Goal: Information Seeking & Learning: Learn about a topic

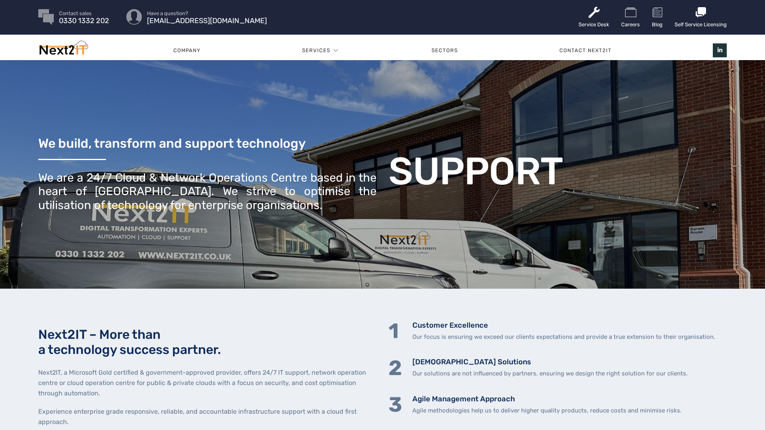
scroll to position [2, 0]
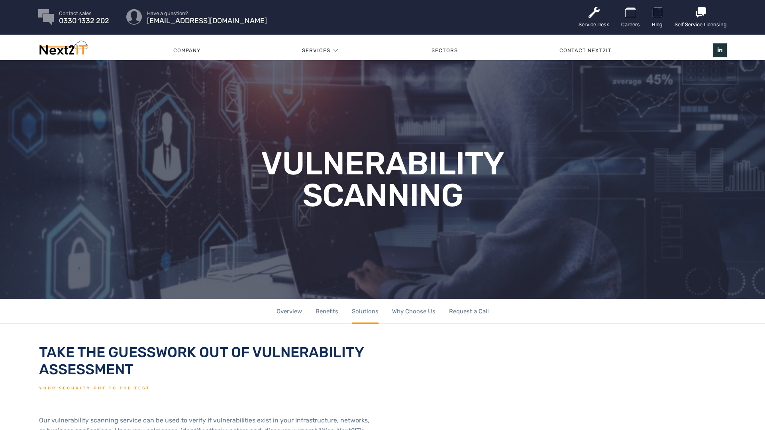
scroll to position [2, 0]
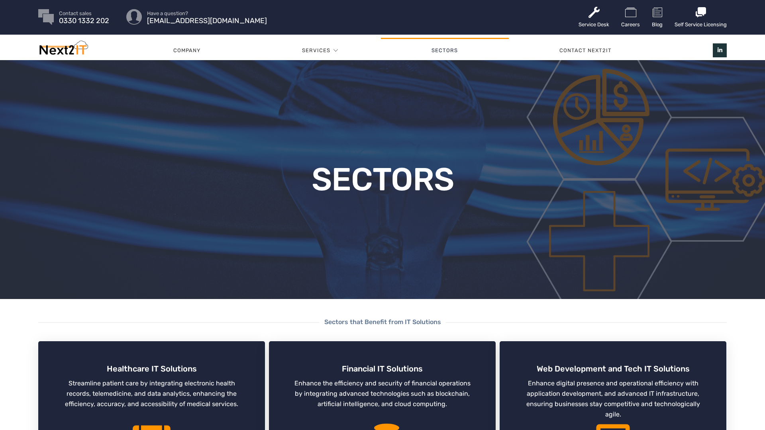
scroll to position [2, 0]
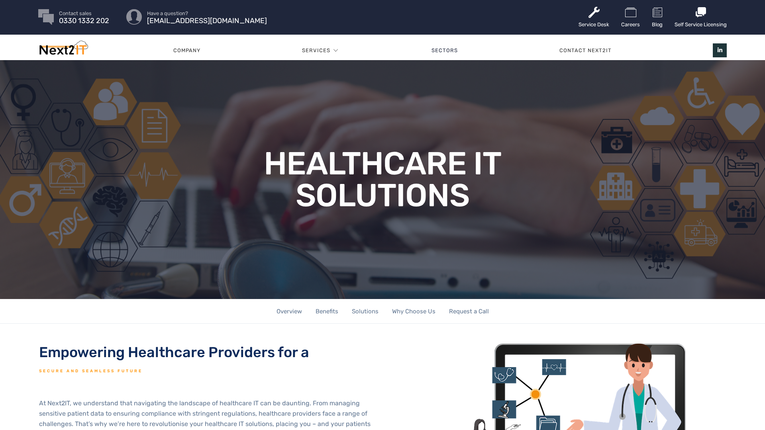
scroll to position [2, 0]
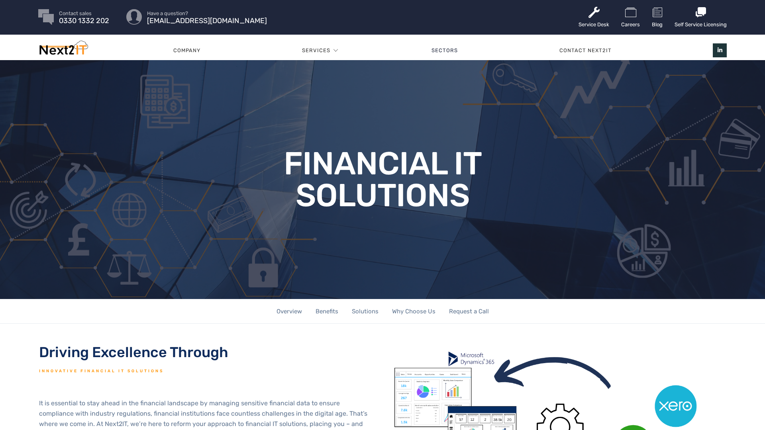
scroll to position [2, 0]
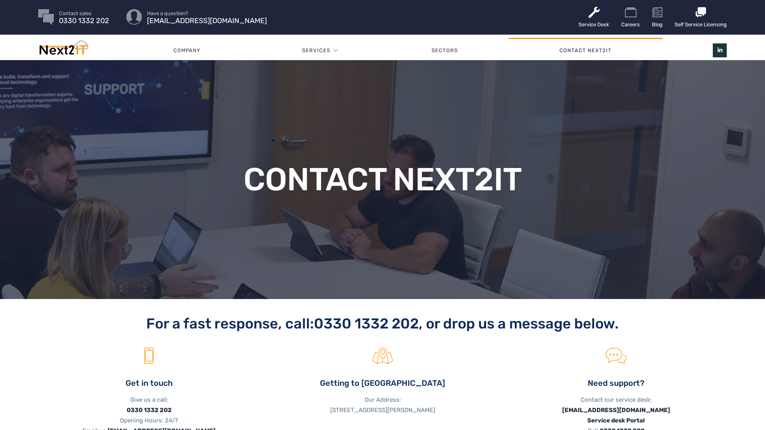
scroll to position [2, 0]
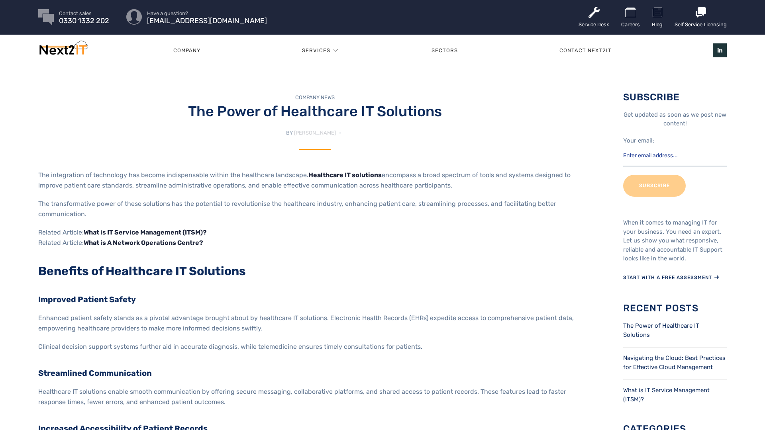
scroll to position [2, 0]
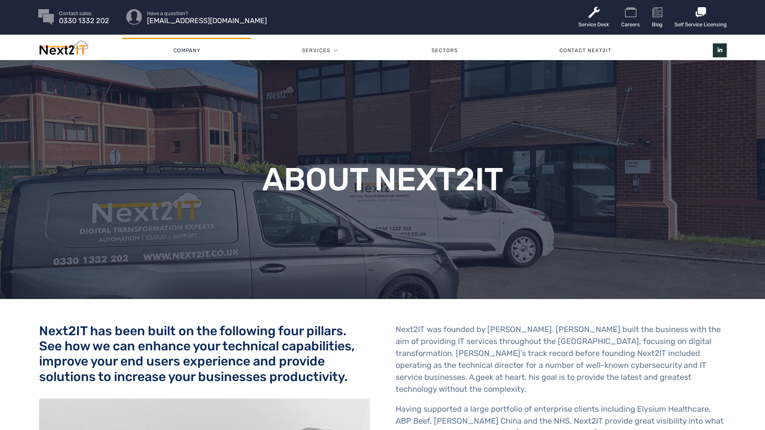
scroll to position [2, 0]
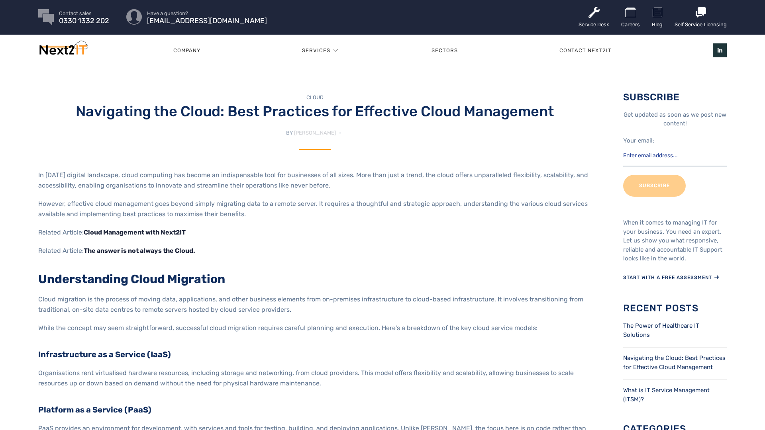
scroll to position [2, 0]
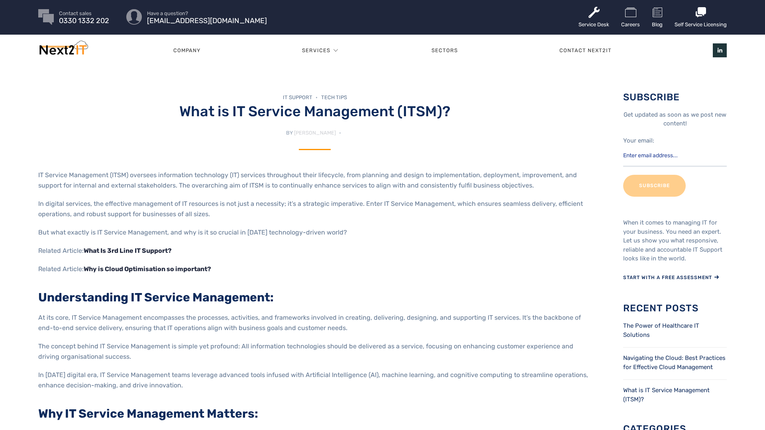
scroll to position [2, 0]
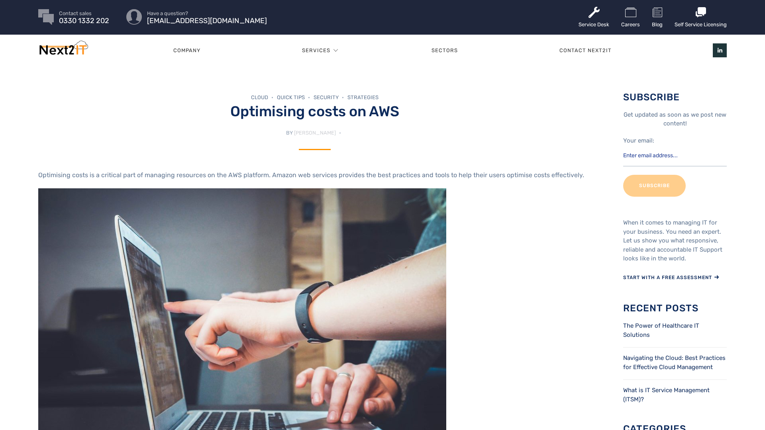
scroll to position [2, 0]
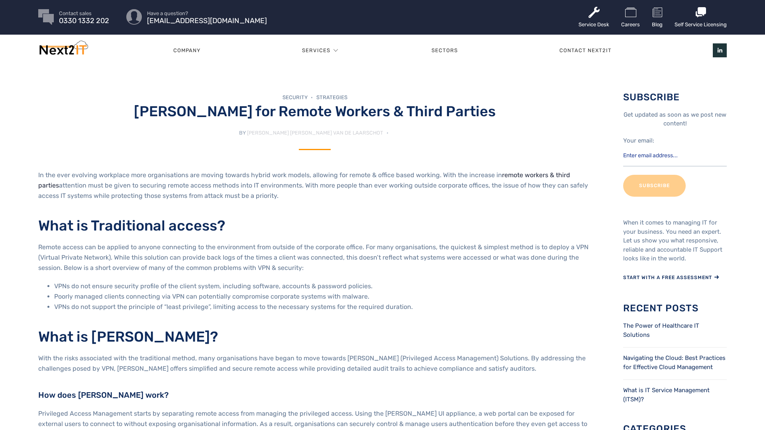
scroll to position [2, 0]
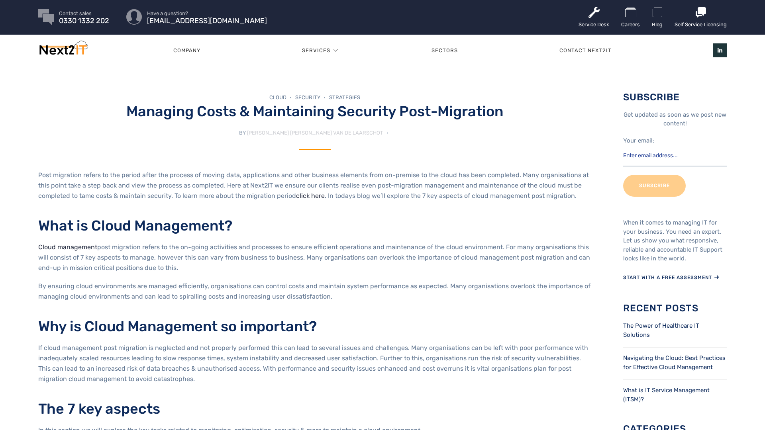
scroll to position [2, 0]
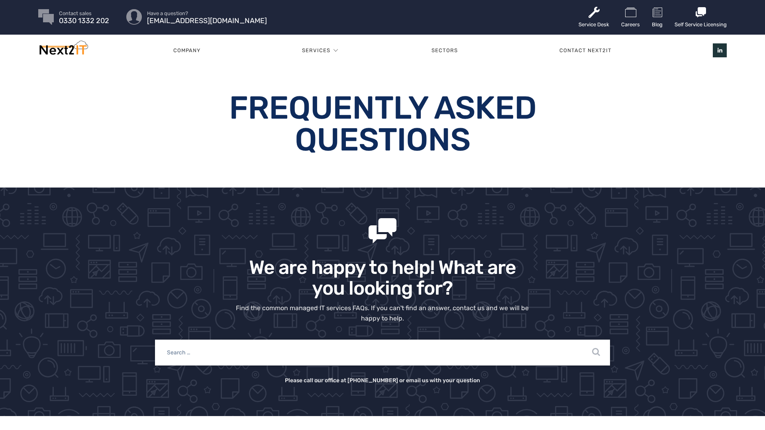
scroll to position [2, 0]
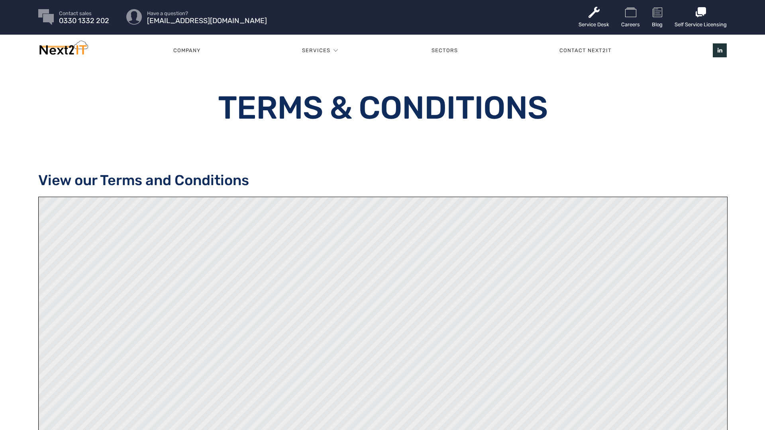
scroll to position [2, 0]
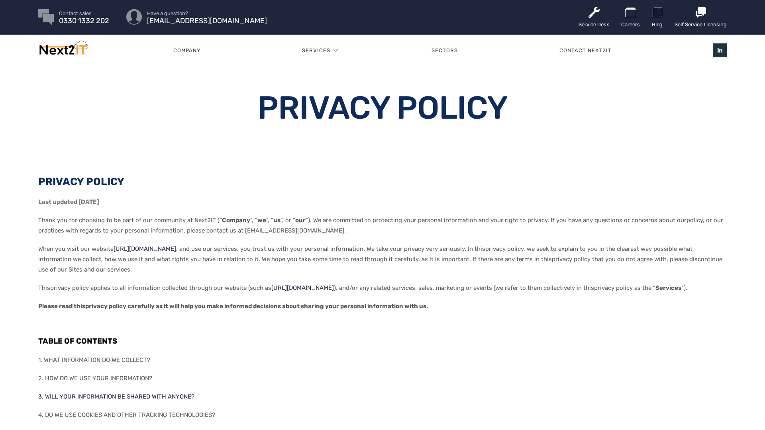
scroll to position [2, 0]
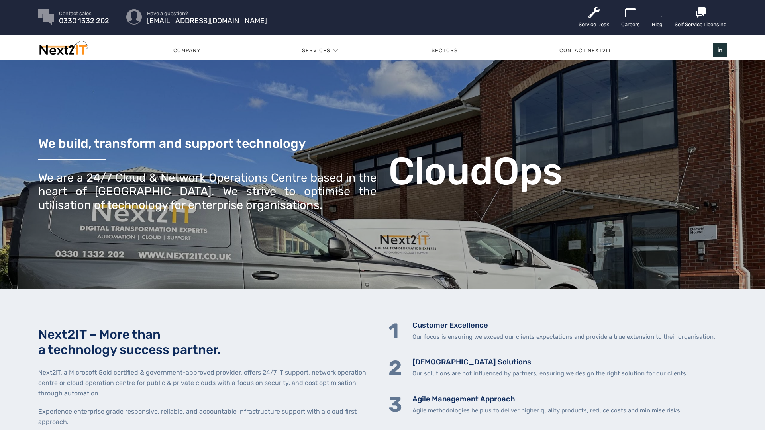
scroll to position [2, 0]
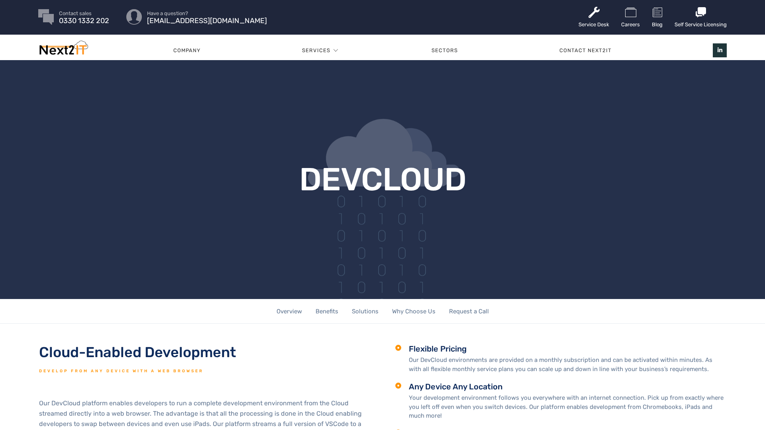
scroll to position [2, 0]
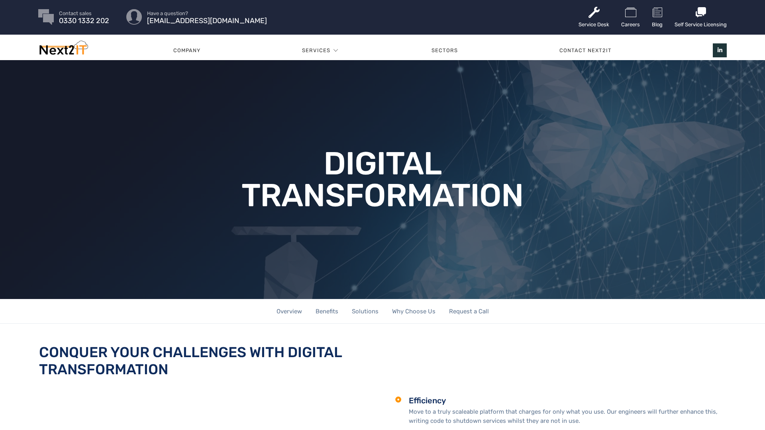
scroll to position [2, 0]
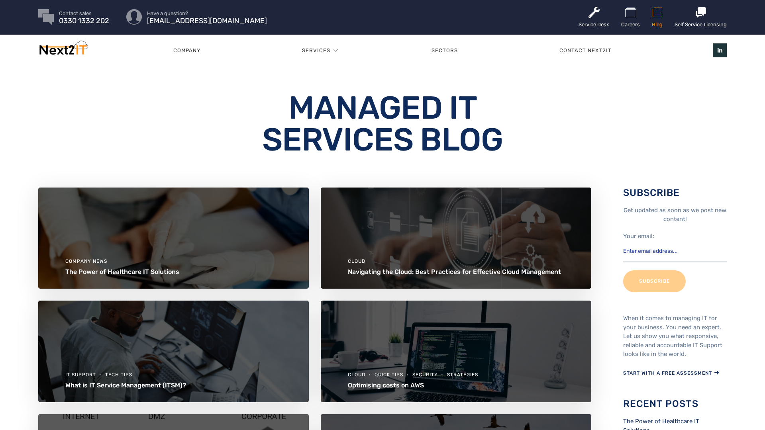
scroll to position [2, 0]
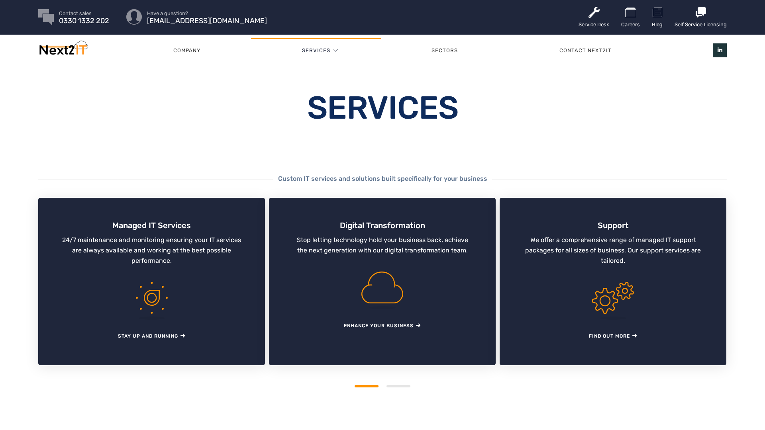
scroll to position [2, 0]
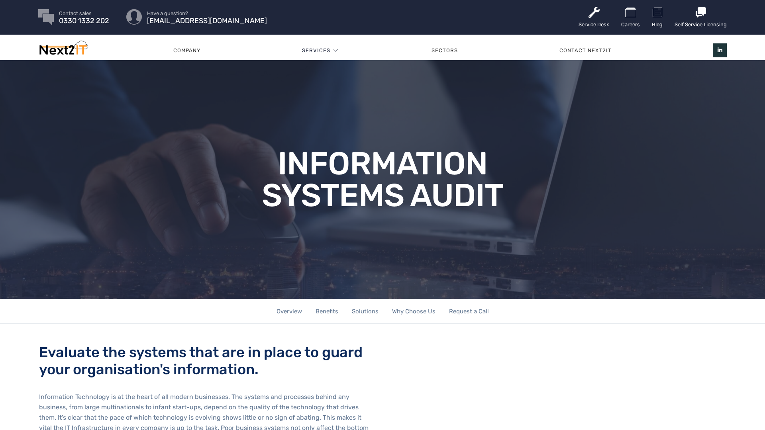
scroll to position [2, 0]
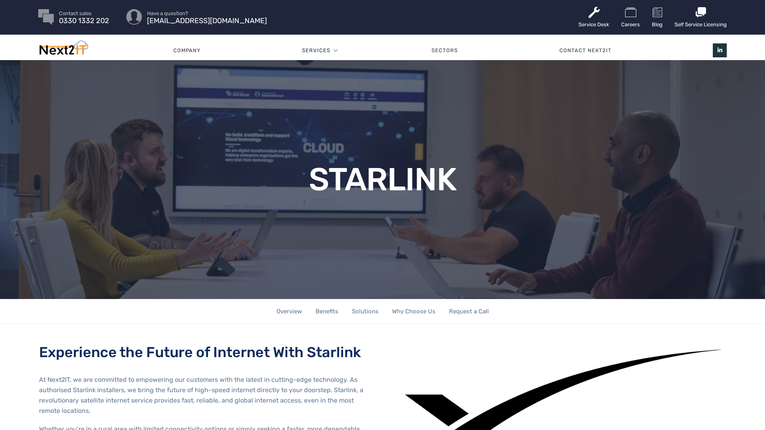
scroll to position [2, 0]
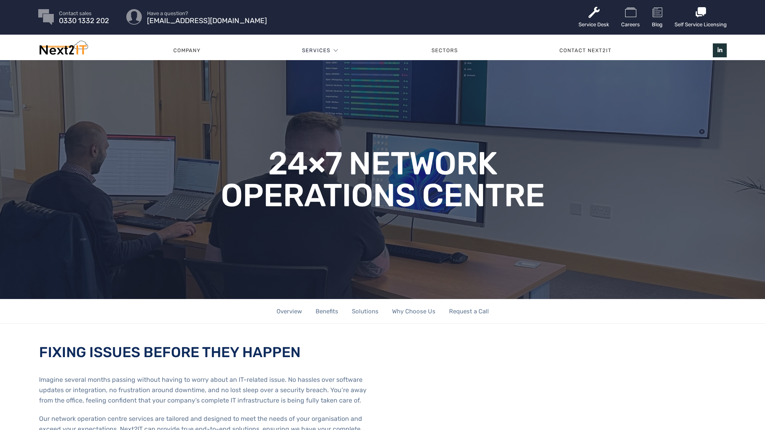
scroll to position [2, 0]
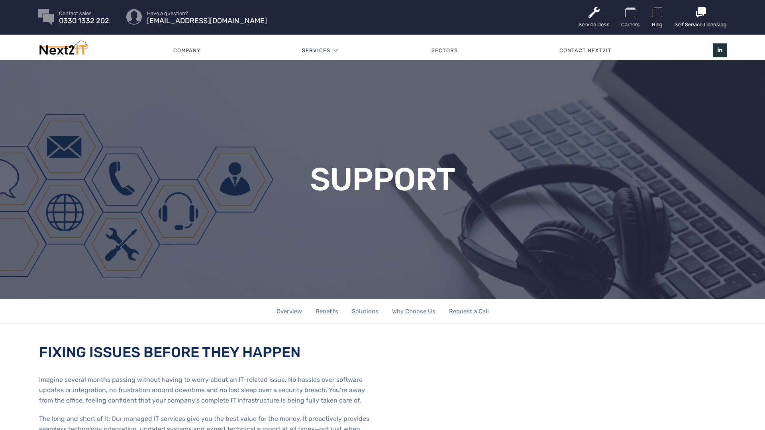
scroll to position [2, 0]
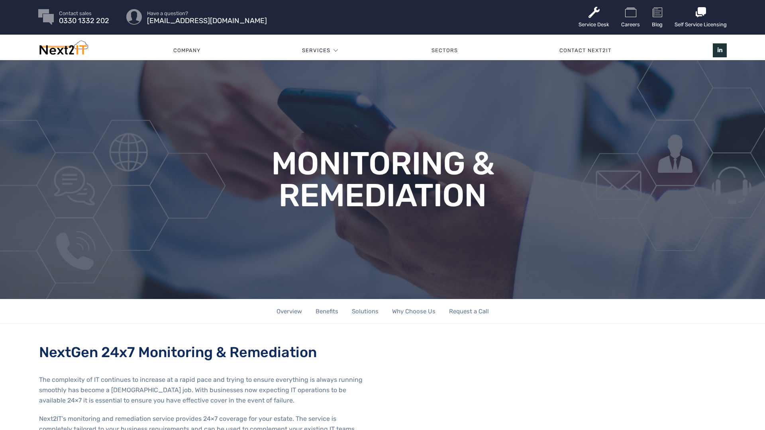
scroll to position [2, 0]
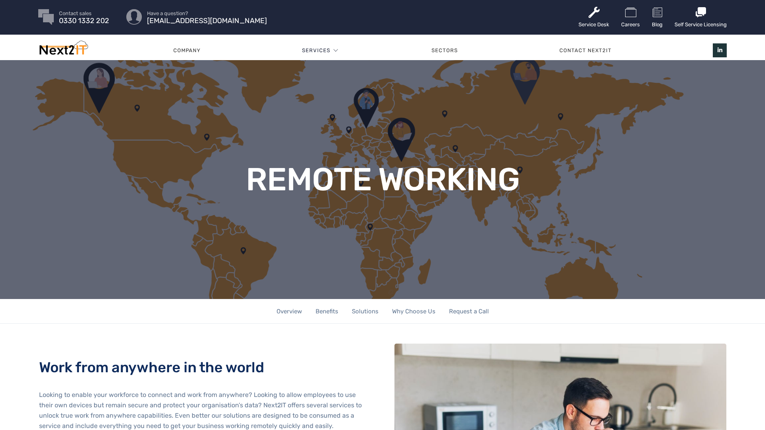
scroll to position [2, 0]
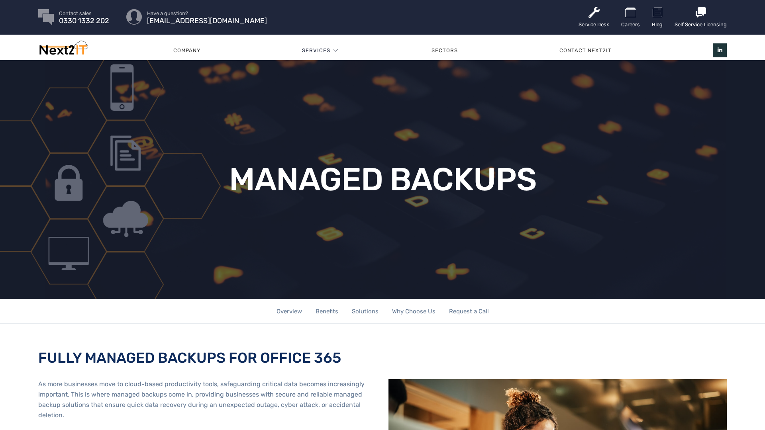
scroll to position [2, 0]
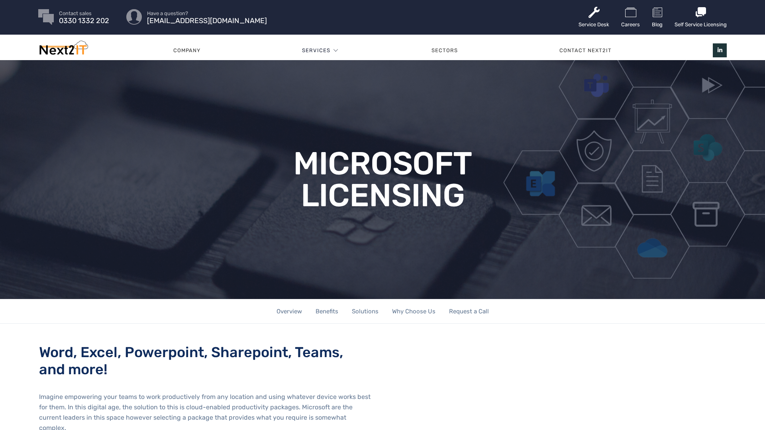
scroll to position [2, 0]
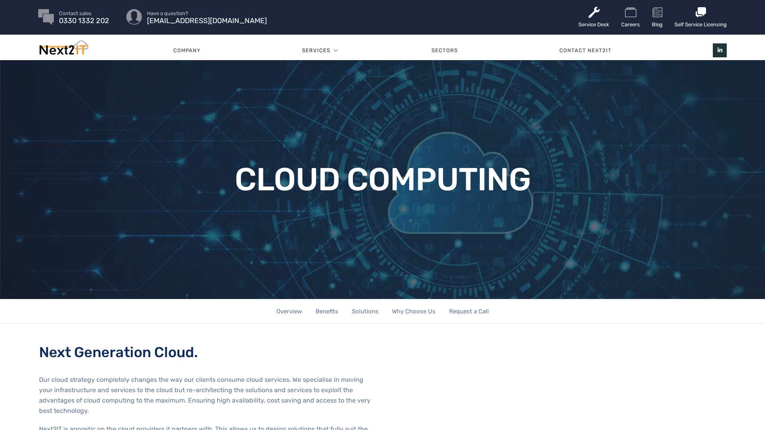
scroll to position [2, 0]
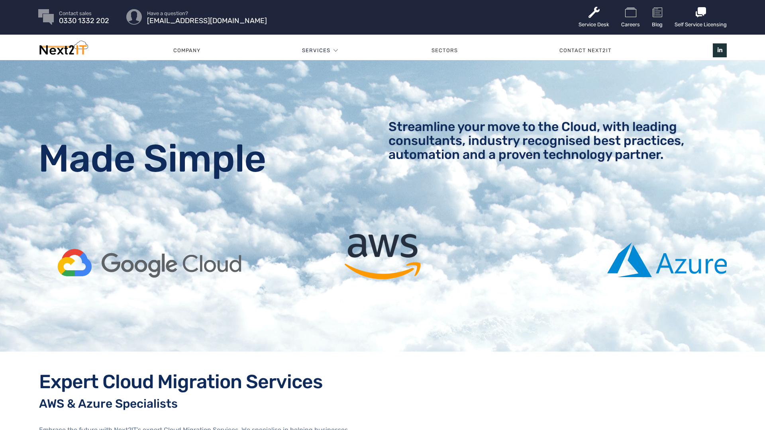
scroll to position [2, 0]
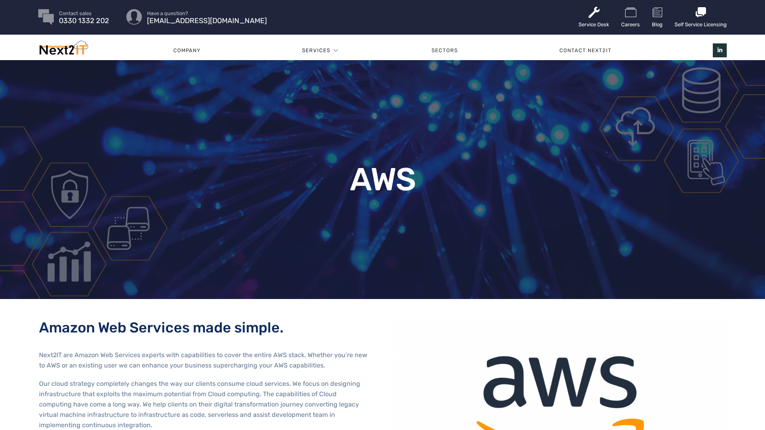
scroll to position [2, 0]
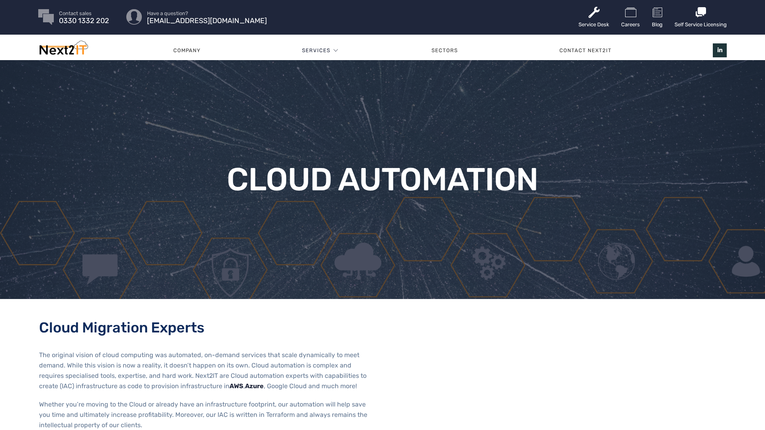
scroll to position [2, 0]
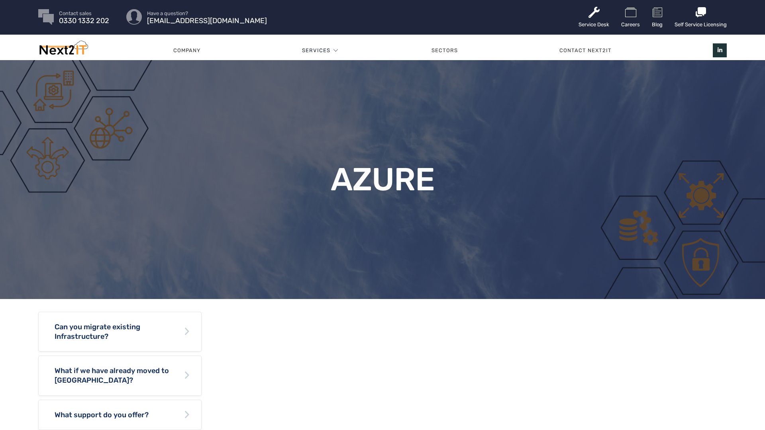
scroll to position [2, 0]
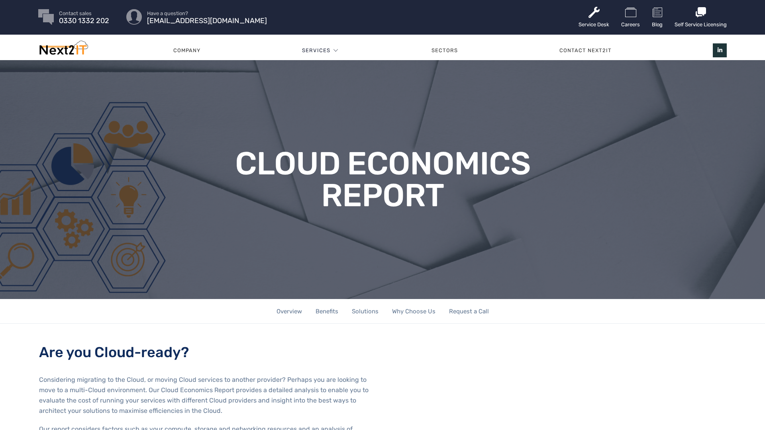
scroll to position [2, 0]
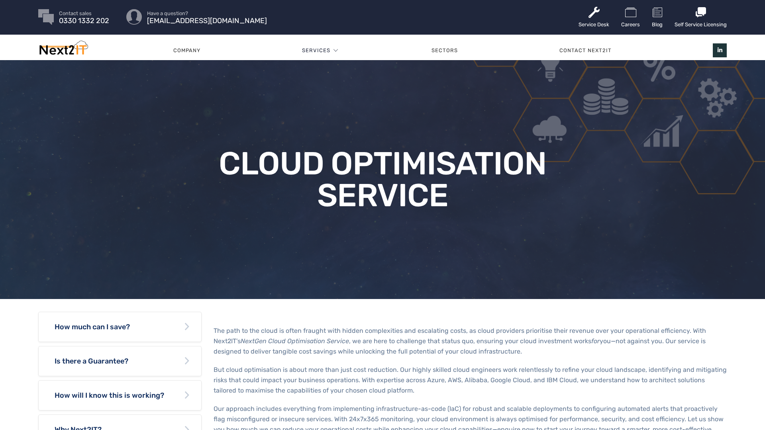
scroll to position [2, 0]
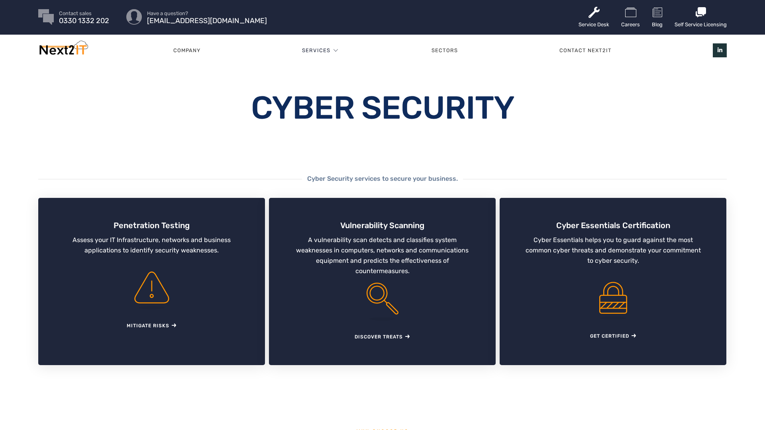
scroll to position [2, 0]
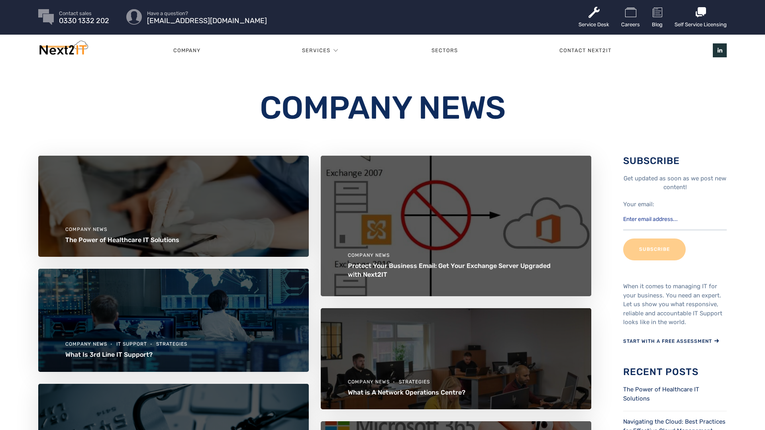
scroll to position [2, 0]
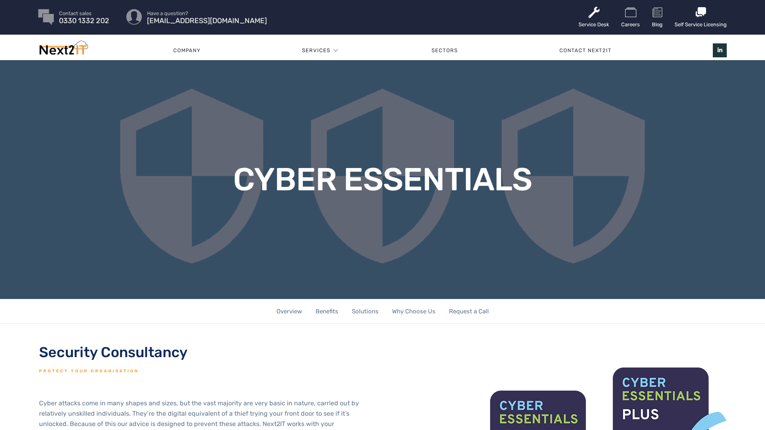
scroll to position [2, 0]
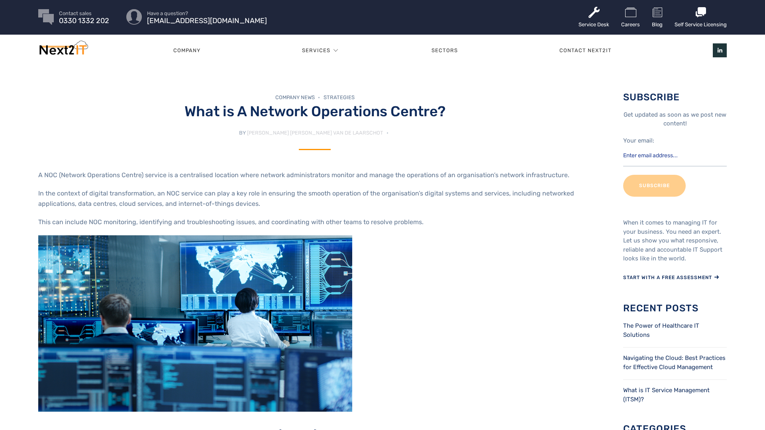
scroll to position [2, 0]
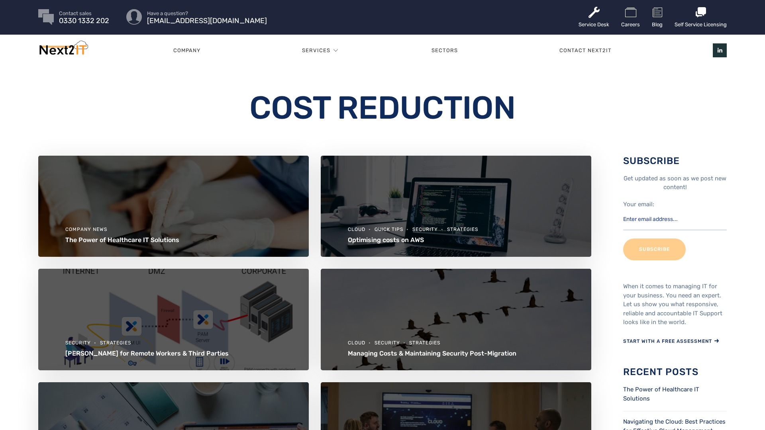
scroll to position [2, 0]
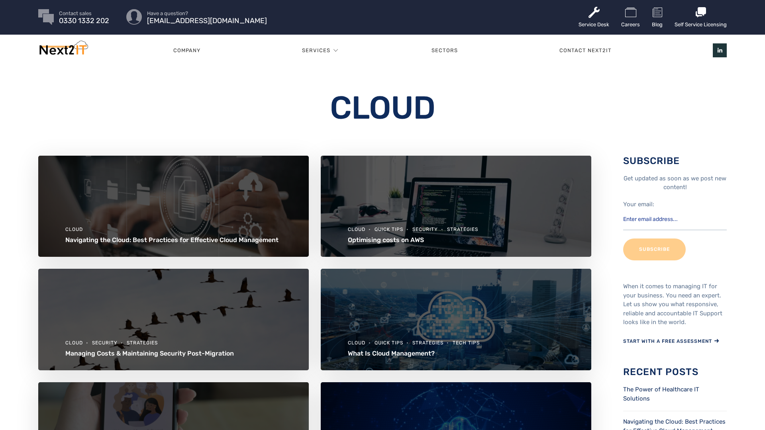
scroll to position [2, 0]
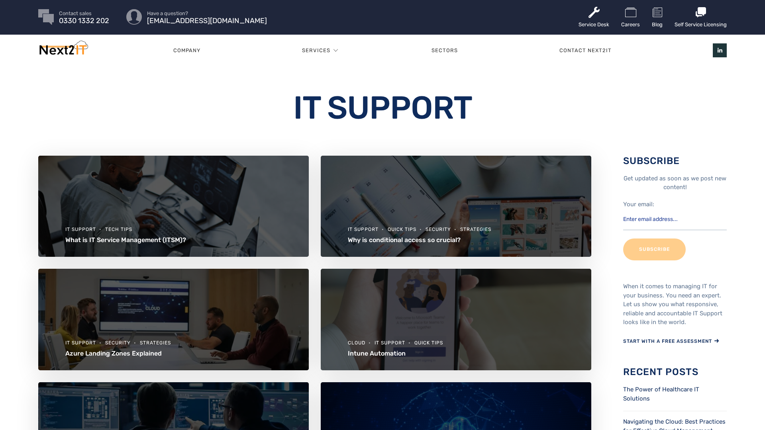
scroll to position [2, 0]
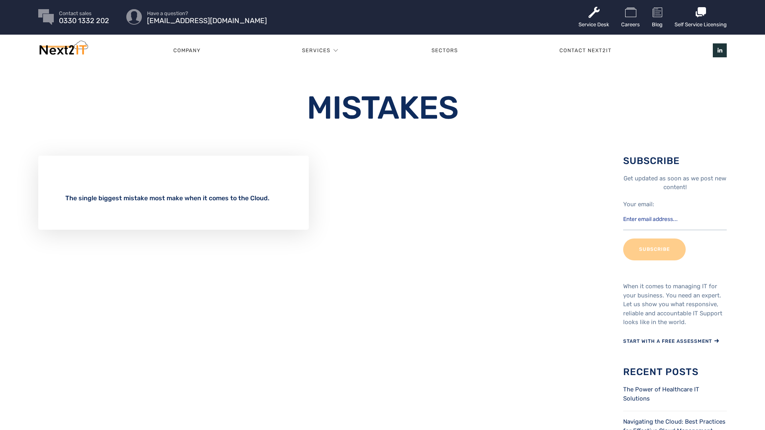
scroll to position [2, 0]
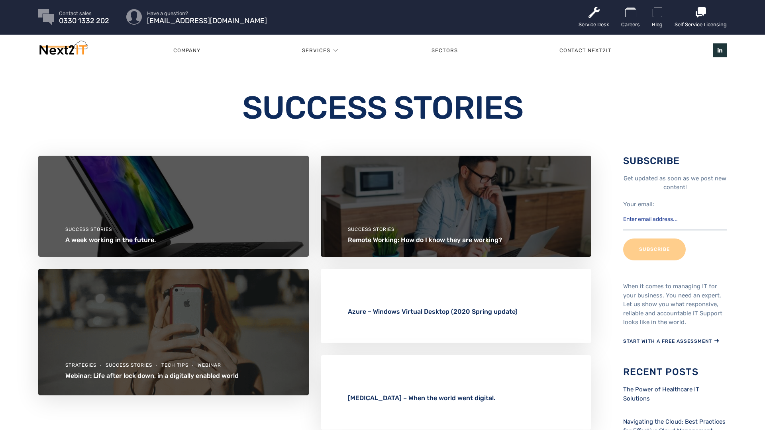
scroll to position [2, 0]
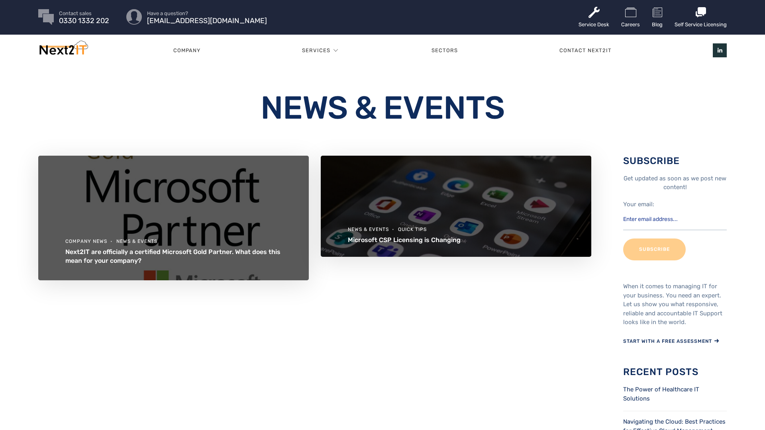
scroll to position [2, 0]
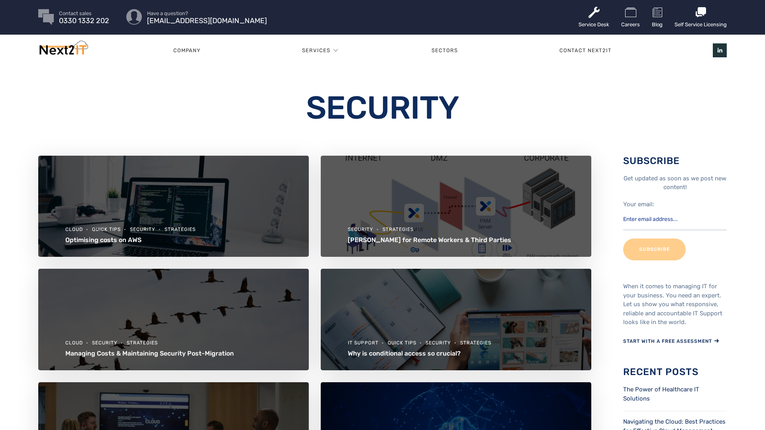
scroll to position [2, 0]
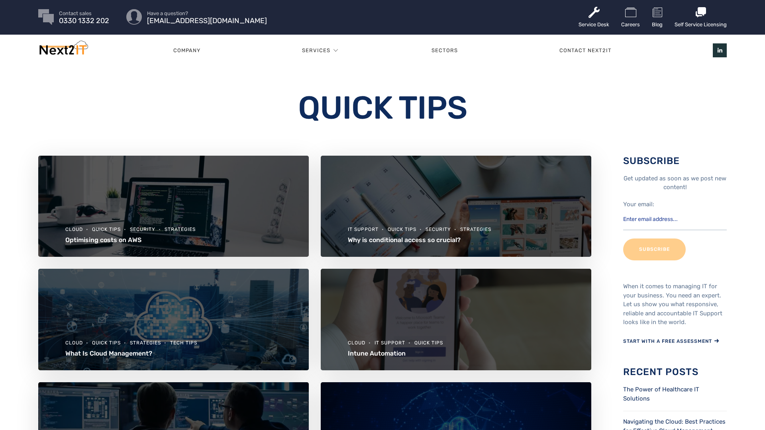
scroll to position [2, 0]
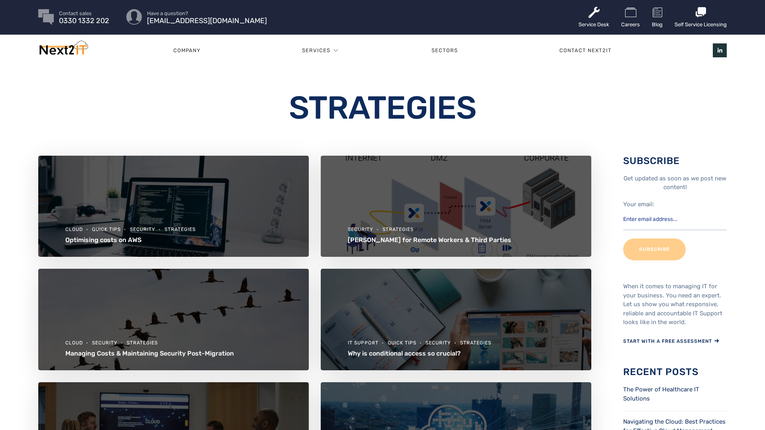
scroll to position [2, 0]
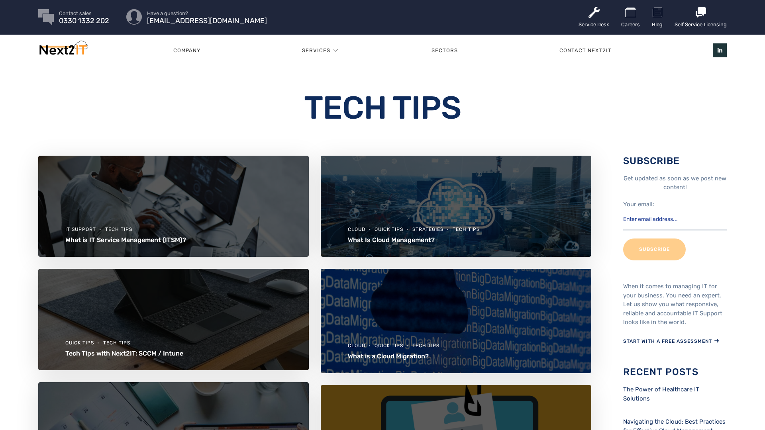
scroll to position [2, 0]
